Goal: Task Accomplishment & Management: Manage account settings

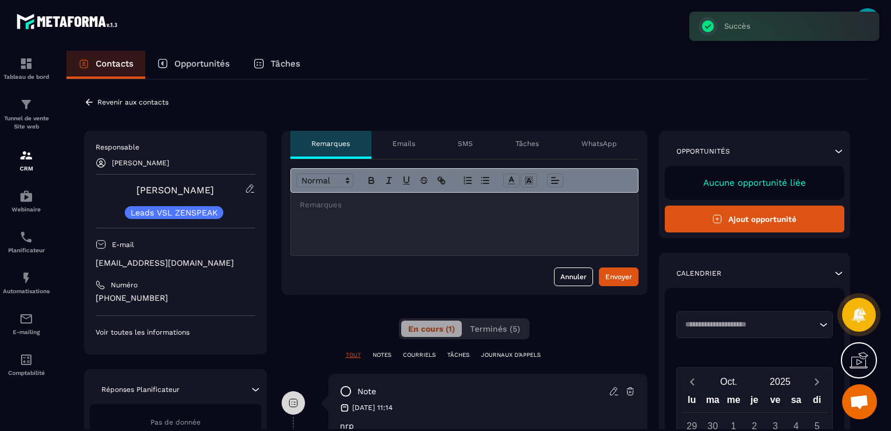
click at [88, 102] on icon at bounding box center [89, 102] width 11 height 11
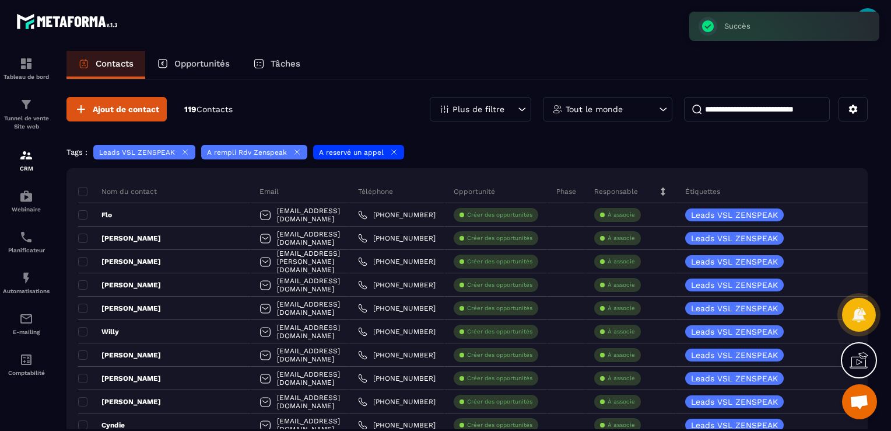
scroll to position [233, 0]
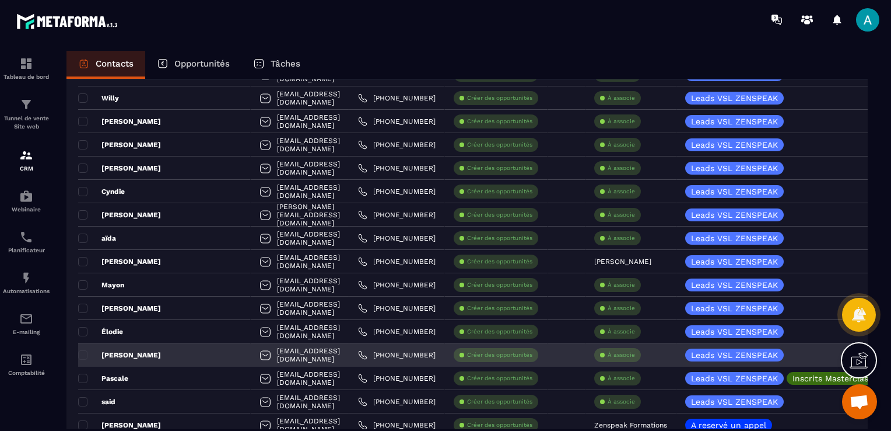
click at [635, 352] on p "À associe" at bounding box center [621, 355] width 27 height 8
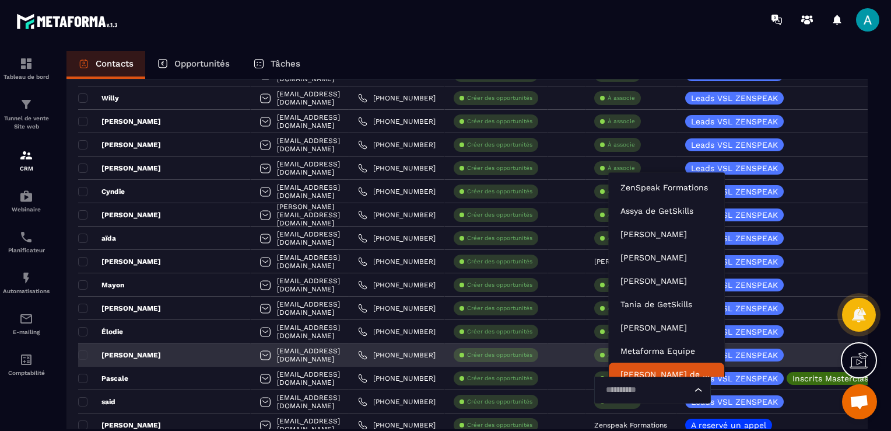
scroll to position [9, 0]
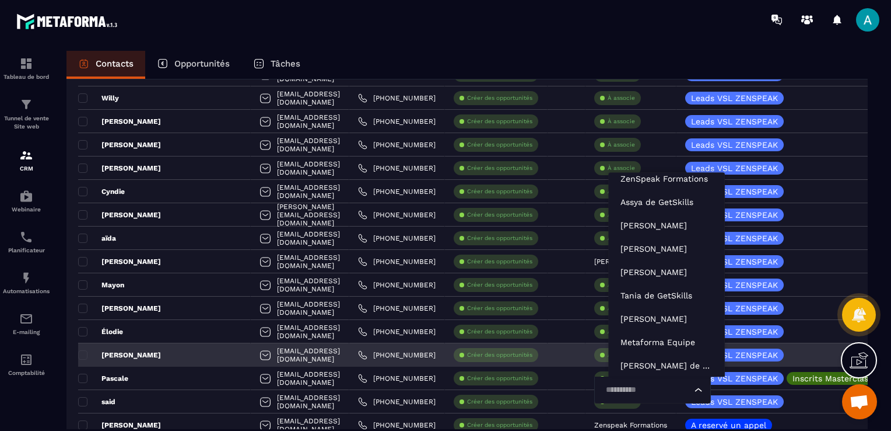
click at [629, 386] on input "Search for option" at bounding box center [647, 389] width 90 height 13
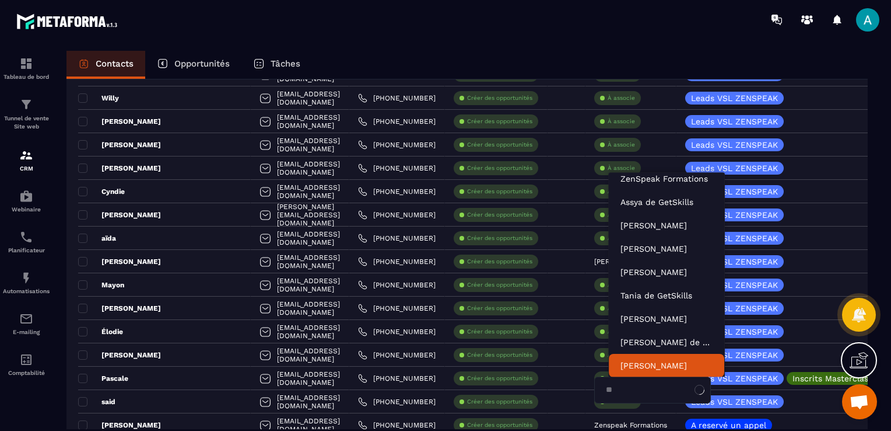
type input "***"
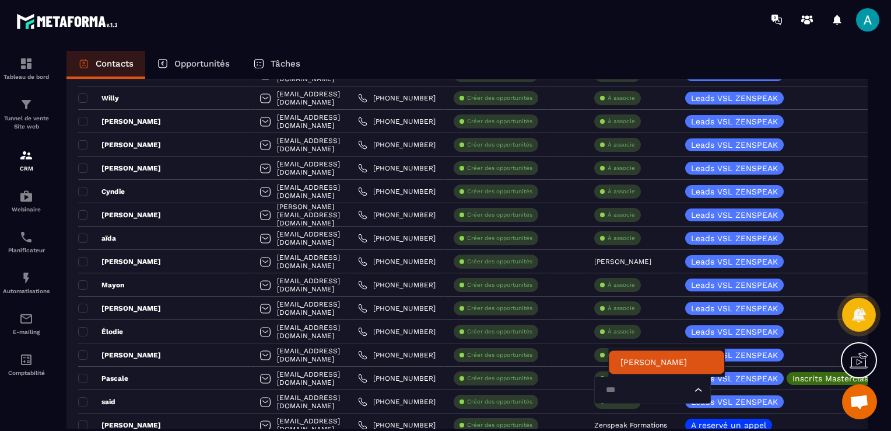
scroll to position [0, 0]
click at [643, 359] on p "[PERSON_NAME]" at bounding box center [667, 362] width 92 height 12
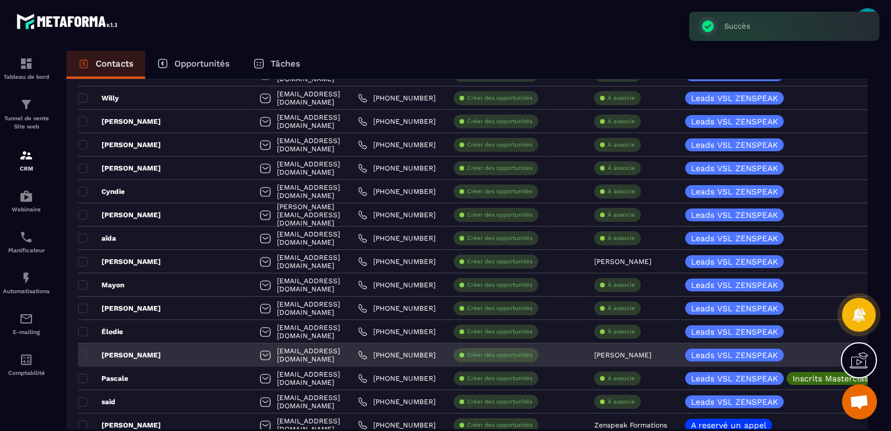
click at [149, 354] on div "[PERSON_NAME]" at bounding box center [164, 354] width 173 height 23
